Goal: Transaction & Acquisition: Download file/media

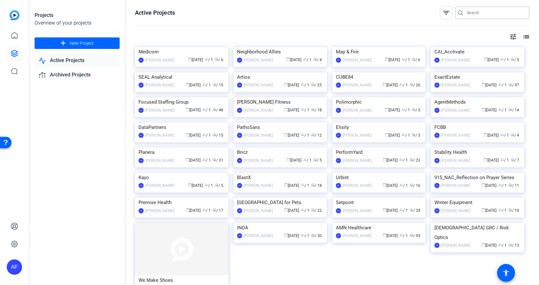
click at [475, 12] on input "Search" at bounding box center [496, 13] width 58 height 8
paste input "CS931_Neighborhood Allies_[US_STATE] Affordable Housing Corporation_Shawn [PERS…"
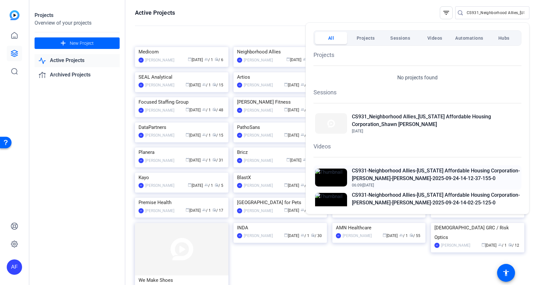
click at [419, 172] on h2 "CS931-Neighborhood Allies-[US_STATE] Affordable Housing Corporation-[PERSON_NAM…" at bounding box center [436, 174] width 168 height 15
click at [506, 14] on div at bounding box center [269, 142] width 539 height 285
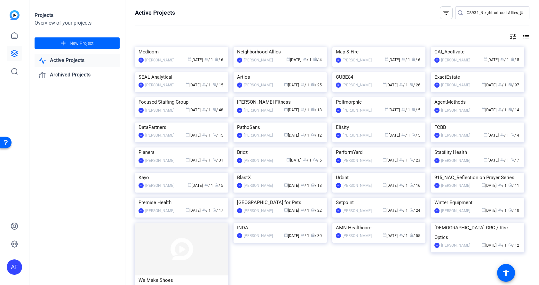
click at [510, 13] on input "CS931_Neighborhood Allies_[US_STATE] Affordable Housing Corporation_Shawn [PERS…" at bounding box center [496, 13] width 58 height 8
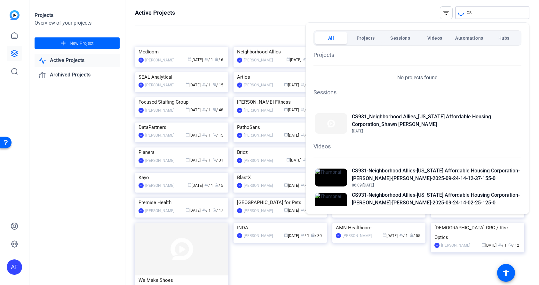
type input "C"
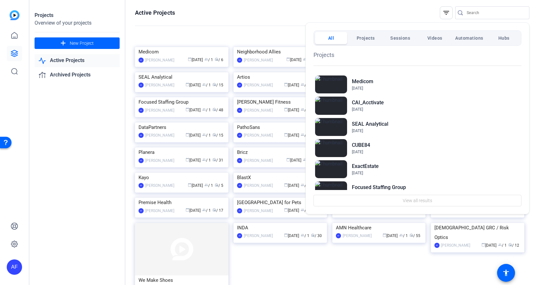
click at [468, 13] on div at bounding box center [269, 142] width 539 height 285
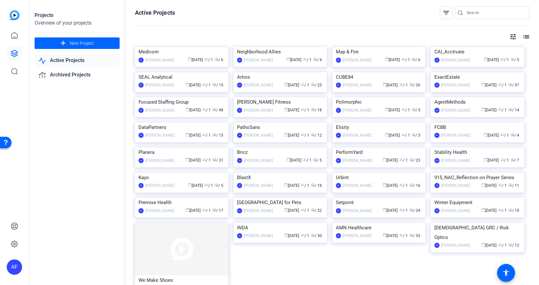
click at [470, 13] on input "Search" at bounding box center [496, 13] width 58 height 8
paste input "CS930_Medicom_Whiterabbit.ai_Shamus [PERSON_NAME]"
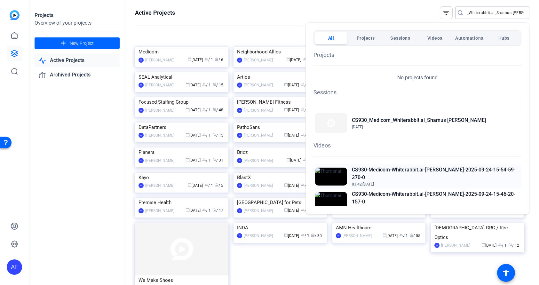
type input "CS930_Medicom_Whiterabbit.ai_Shamus [PERSON_NAME]"
click at [398, 170] on h2 "CS930-Medicom-Whiterabbit.ai-[PERSON_NAME]-2025-09-24-15-54-59-370-0" at bounding box center [436, 173] width 168 height 15
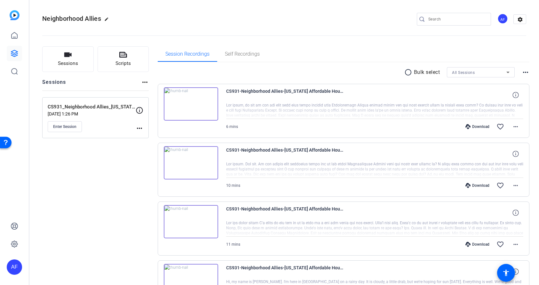
scroll to position [58, 0]
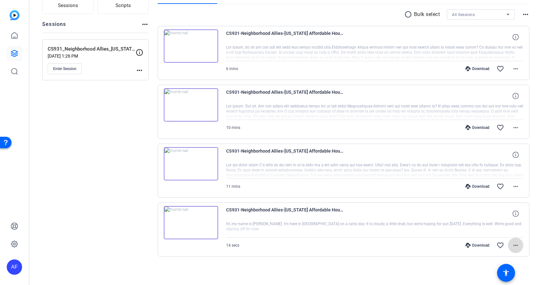
click at [516, 246] on mat-icon "more_horiz" at bounding box center [516, 246] width 8 height 8
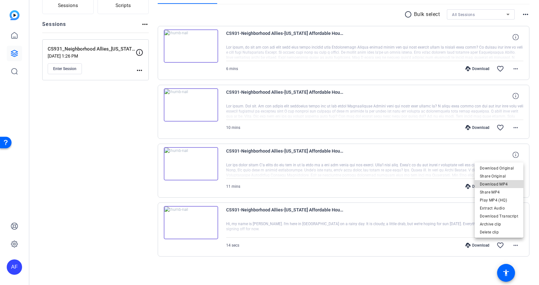
click at [511, 184] on span "Download MP4" at bounding box center [499, 184] width 38 height 8
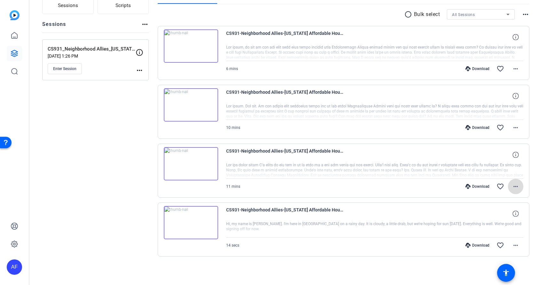
click at [517, 187] on mat-icon "more_horiz" at bounding box center [516, 187] width 8 height 8
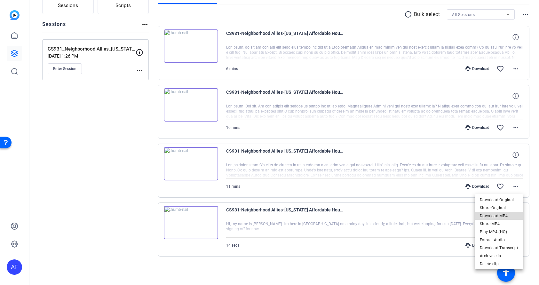
click at [505, 214] on span "Download MP4" at bounding box center [499, 216] width 38 height 8
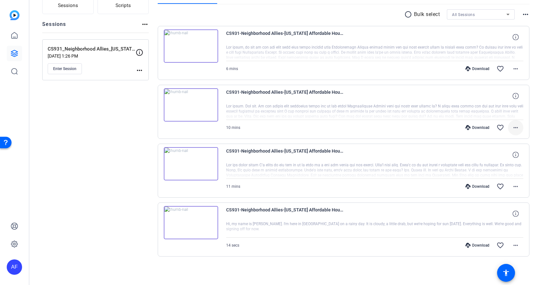
click at [517, 127] on mat-icon "more_horiz" at bounding box center [516, 128] width 8 height 8
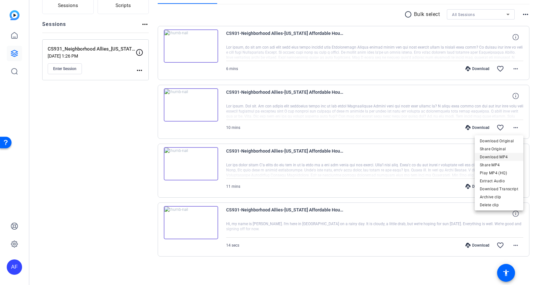
click at [502, 156] on span "Download MP4" at bounding box center [499, 157] width 38 height 8
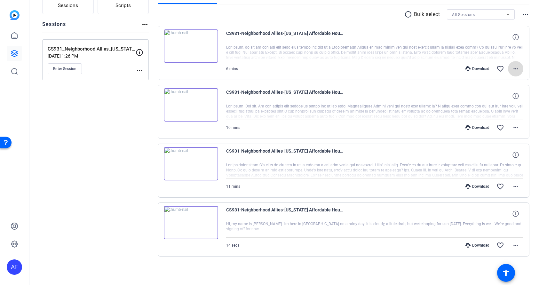
click at [516, 67] on mat-icon "more_horiz" at bounding box center [516, 69] width 8 height 8
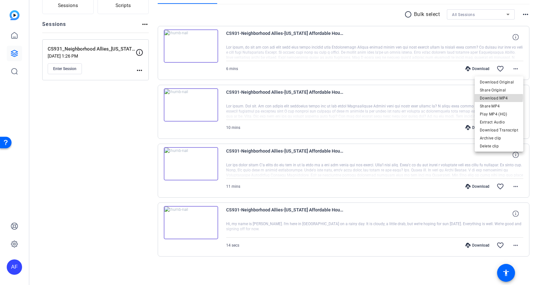
click at [499, 97] on span "Download MP4" at bounding box center [499, 98] width 38 height 8
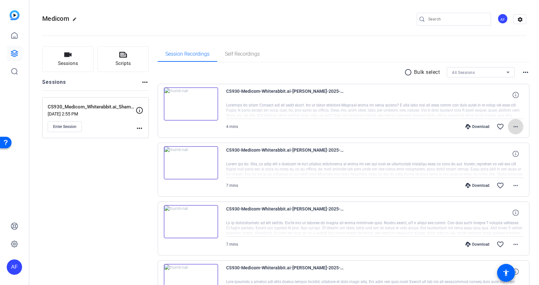
click at [514, 126] on mat-icon "more_horiz" at bounding box center [516, 127] width 8 height 8
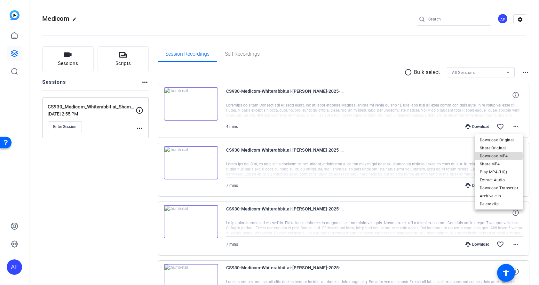
click at [498, 156] on span "Download MP4" at bounding box center [499, 156] width 38 height 8
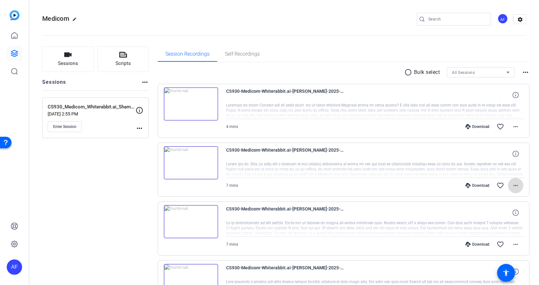
click at [515, 185] on mat-icon "more_horiz" at bounding box center [516, 186] width 8 height 8
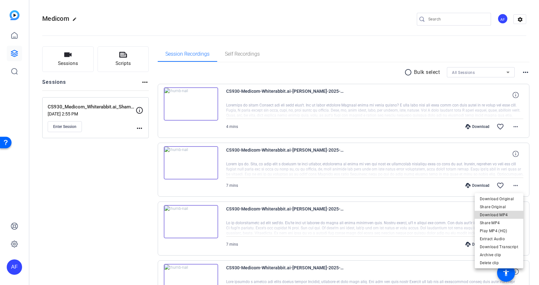
click at [501, 213] on span "Download MP4" at bounding box center [499, 215] width 38 height 8
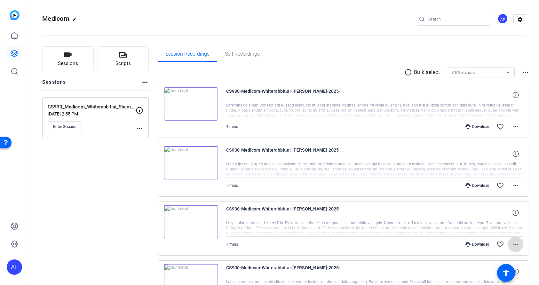
click at [515, 245] on mat-icon "more_horiz" at bounding box center [516, 245] width 8 height 8
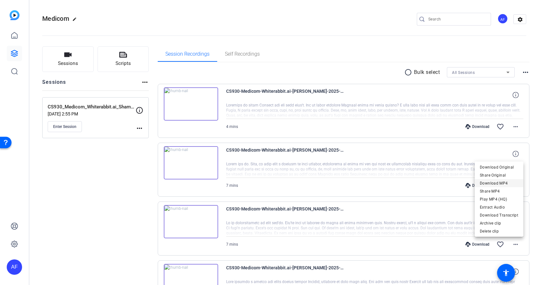
click at [507, 183] on span "Download MP4" at bounding box center [499, 183] width 38 height 8
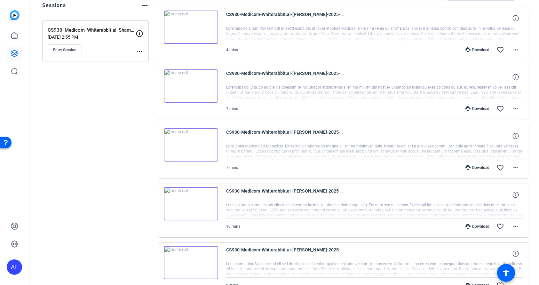
scroll to position [115, 0]
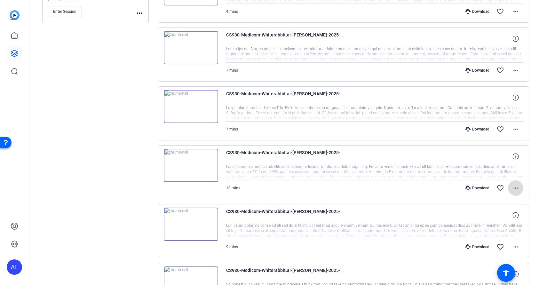
click at [514, 187] on mat-icon "more_horiz" at bounding box center [516, 188] width 8 height 8
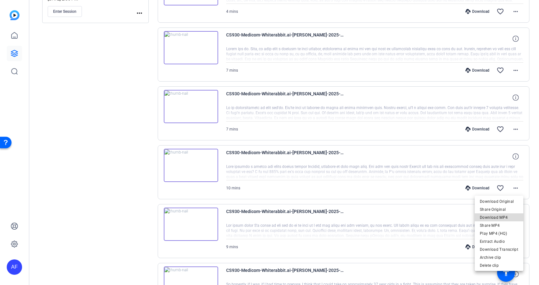
click at [513, 217] on span "Download MP4" at bounding box center [499, 218] width 38 height 8
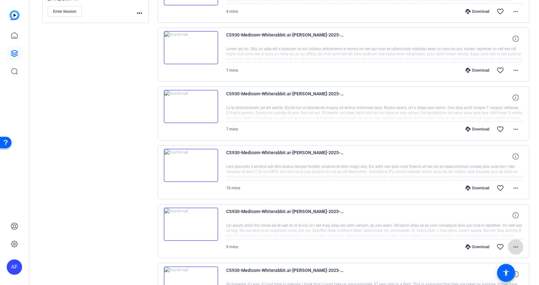
click at [516, 247] on mat-icon "more_horiz" at bounding box center [516, 247] width 8 height 8
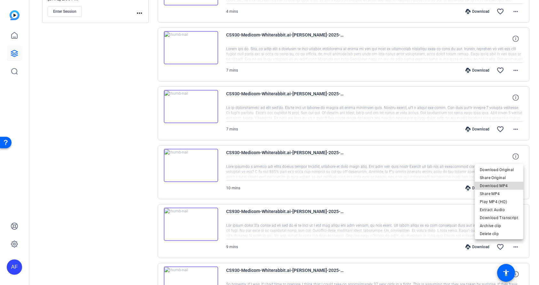
click at [505, 185] on span "Download MP4" at bounding box center [499, 186] width 38 height 8
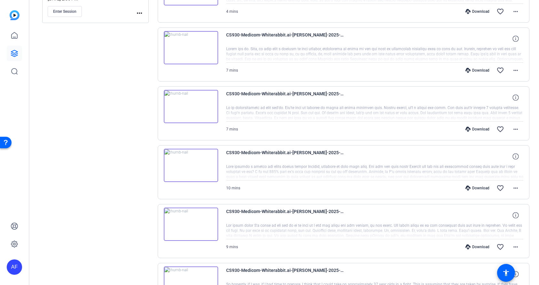
click at [492, 186] on div "Download" at bounding box center [477, 188] width 30 height 5
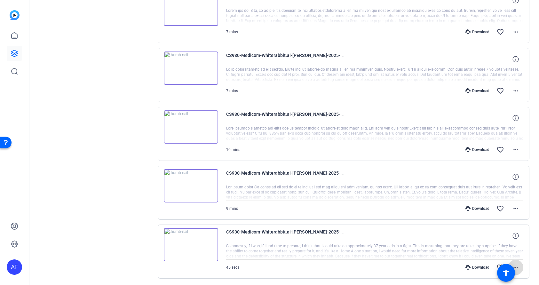
click at [517, 267] on mat-icon "more_horiz" at bounding box center [516, 268] width 8 height 8
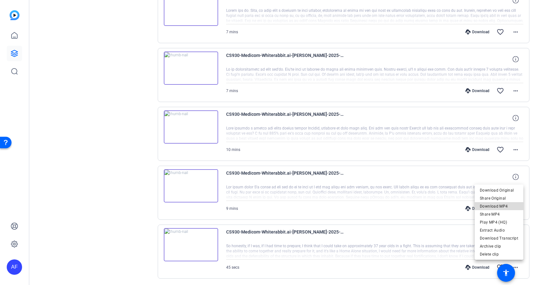
click at [505, 207] on span "Download MP4" at bounding box center [499, 207] width 38 height 8
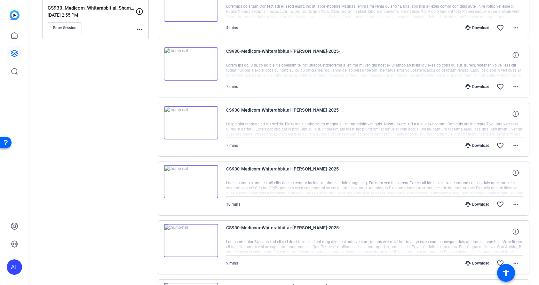
scroll to position [176, 0]
